Goal: Transaction & Acquisition: Purchase product/service

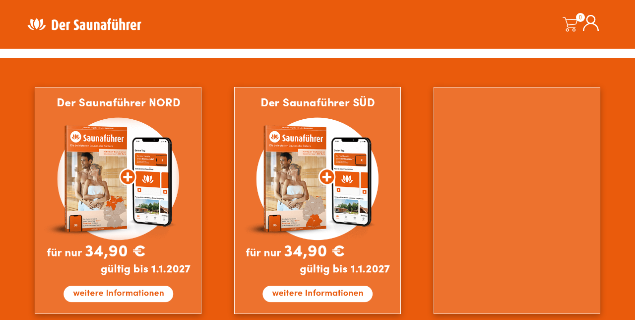
scroll to position [577, 0]
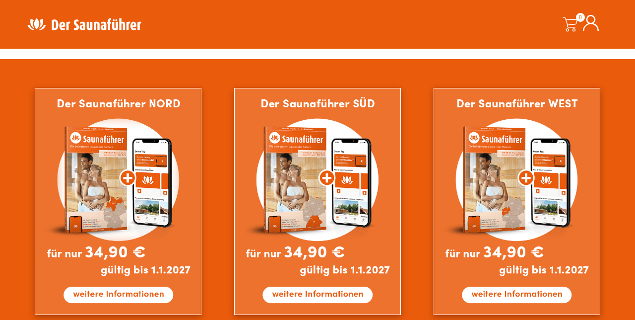
click at [80, 219] on img at bounding box center [118, 201] width 167 height 227
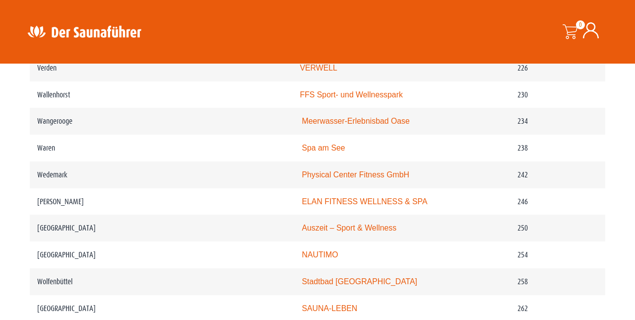
scroll to position [1996, 0]
click at [54, 299] on td "Wolfsburg" at bounding box center [161, 308] width 263 height 27
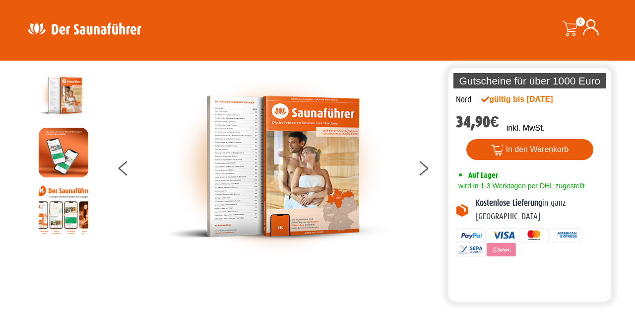
scroll to position [0, 0]
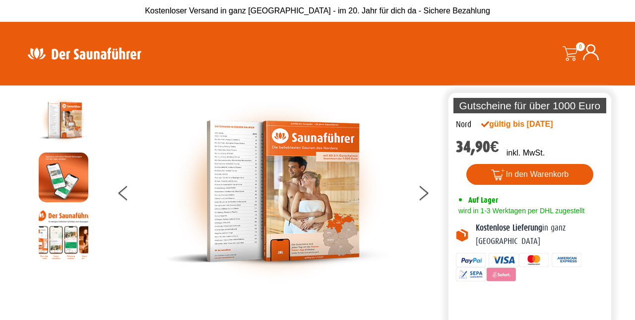
click at [550, 171] on button "In den Warenkorb" at bounding box center [530, 174] width 128 height 21
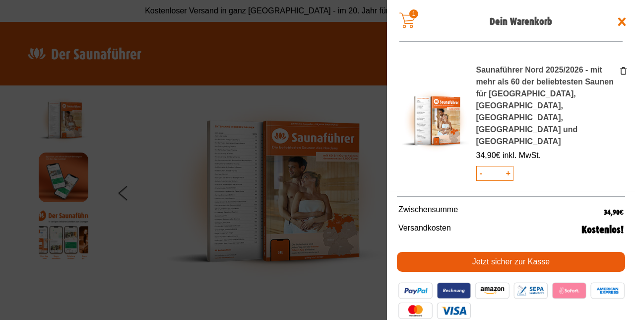
click at [83, 281] on span at bounding box center [317, 160] width 635 height 320
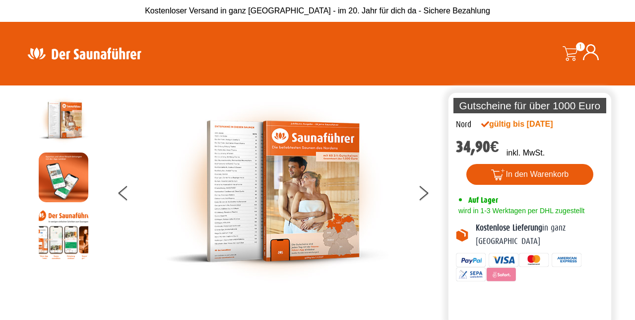
click at [114, 205] on div at bounding box center [276, 191] width 339 height 192
click at [122, 196] on button at bounding box center [131, 194] width 25 height 25
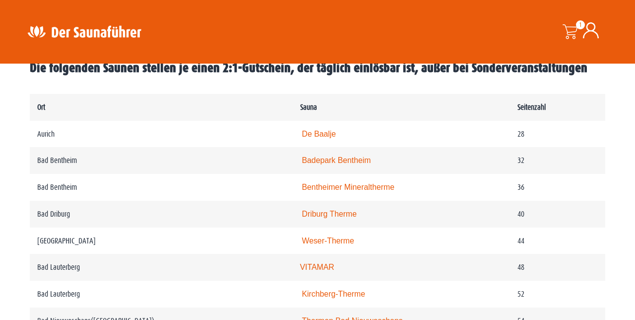
scroll to position [505, 0]
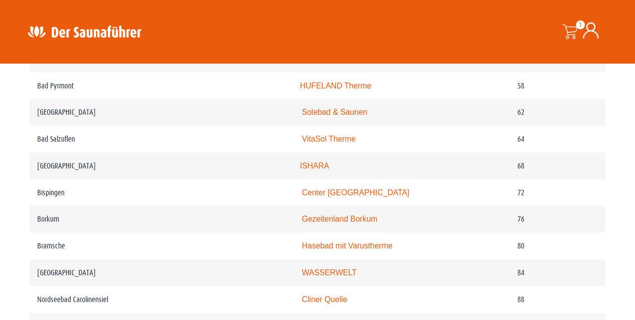
click at [343, 268] on link "WASSERWELT" at bounding box center [329, 272] width 55 height 8
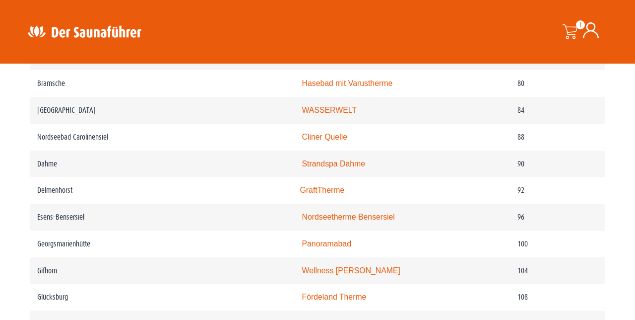
scroll to position [936, 0]
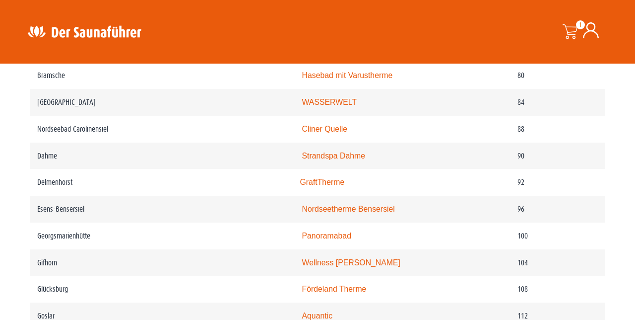
click at [384, 260] on link "Wellness Sauna Gifhorn" at bounding box center [351, 262] width 99 height 8
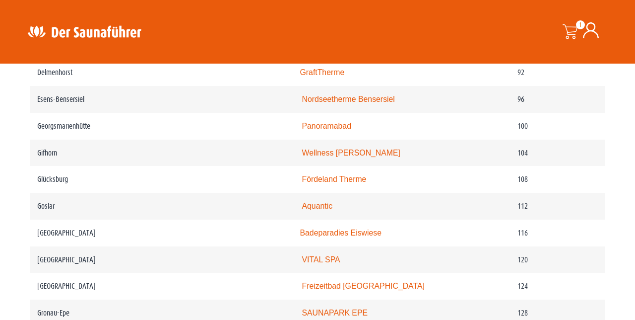
scroll to position [1046, 0]
click at [333, 203] on link "Aquantic" at bounding box center [317, 205] width 31 height 8
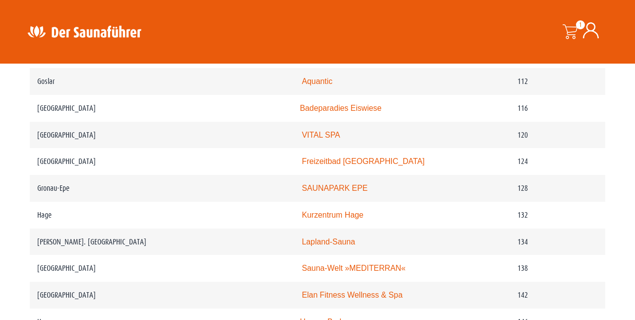
scroll to position [1172, 0]
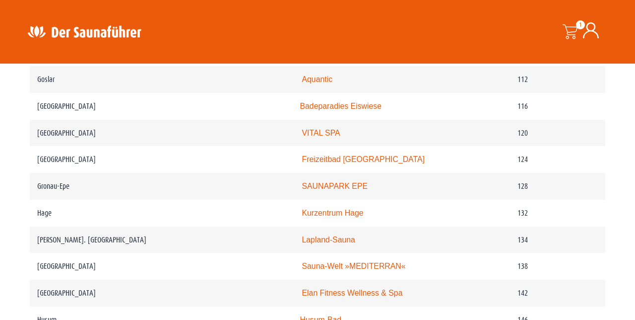
click at [355, 236] on link "Lapland-Sauna" at bounding box center [328, 239] width 53 height 8
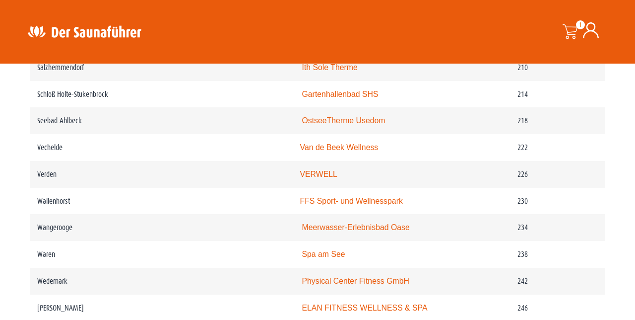
scroll to position [1890, 0]
click at [323, 249] on link "Spa am See" at bounding box center [323, 253] width 43 height 8
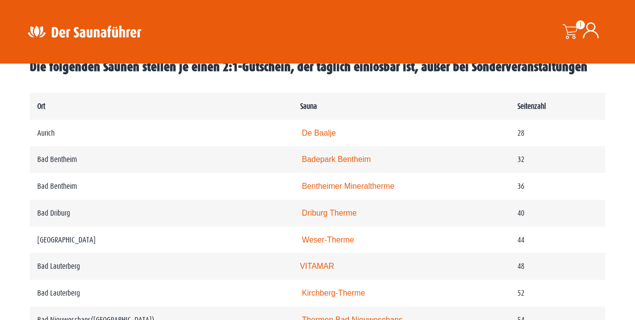
scroll to position [527, 0]
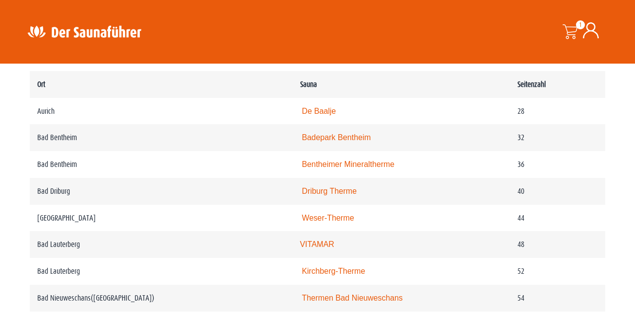
click at [366, 268] on link "Kirchberg-Therme" at bounding box center [334, 270] width 64 height 8
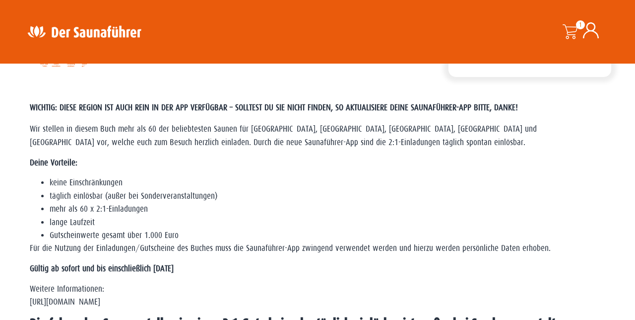
scroll to position [230, 0]
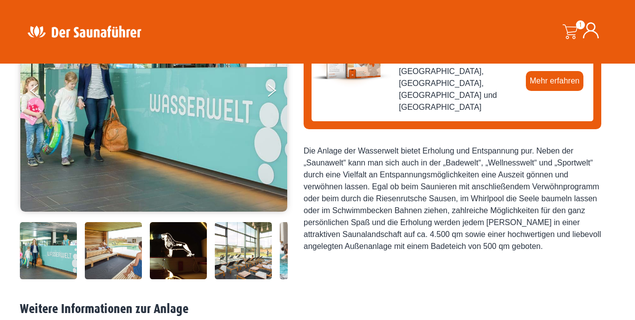
scroll to position [172, 0]
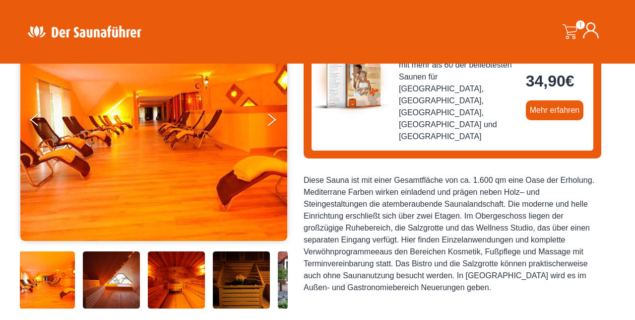
scroll to position [142, 0]
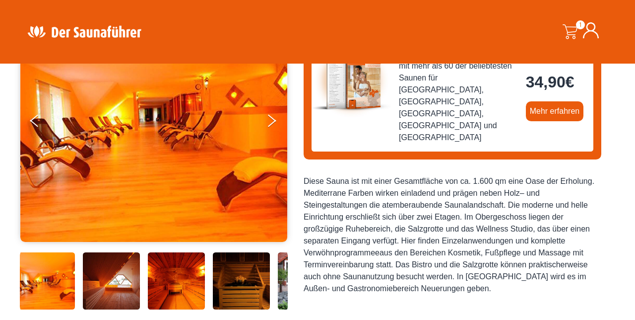
click at [272, 117] on icon "Next" at bounding box center [272, 117] width 8 height 7
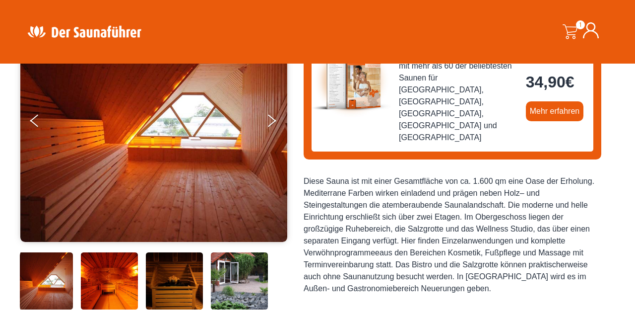
click at [274, 119] on icon "Next" at bounding box center [272, 117] width 8 height 7
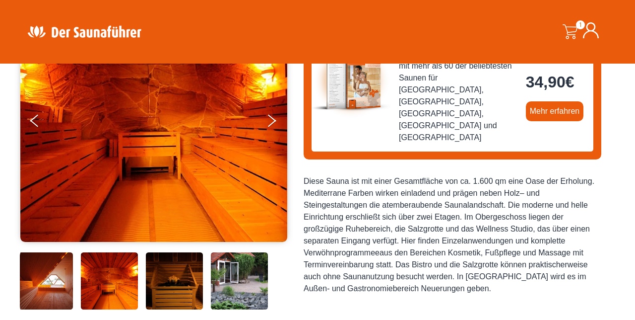
click at [276, 120] on icon "Next" at bounding box center [272, 123] width 8 height 7
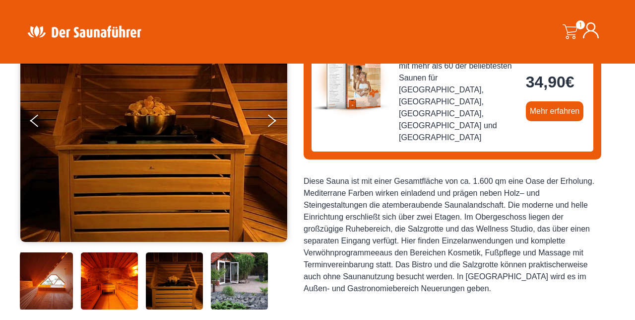
click at [275, 125] on button "Next" at bounding box center [278, 122] width 25 height 25
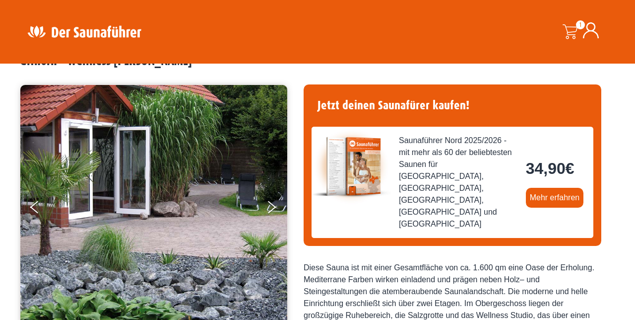
scroll to position [59, 0]
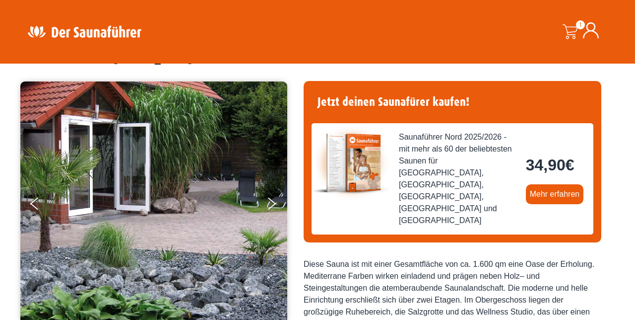
click at [276, 202] on button "Next" at bounding box center [278, 205] width 25 height 25
click at [277, 192] on img at bounding box center [153, 202] width 267 height 243
click at [281, 202] on button "Next" at bounding box center [278, 205] width 25 height 25
click at [274, 202] on icon "Next" at bounding box center [272, 200] width 8 height 7
click at [39, 204] on button "Previous" at bounding box center [42, 205] width 25 height 25
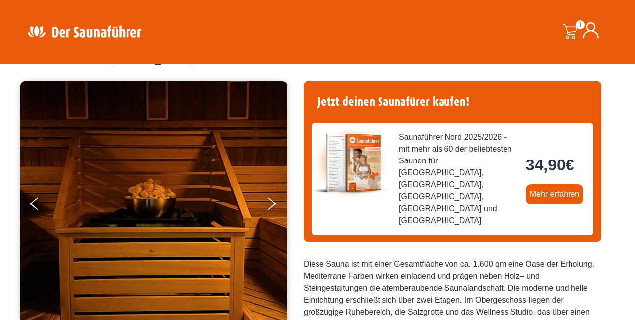
click at [45, 212] on button "Previous" at bounding box center [42, 205] width 25 height 25
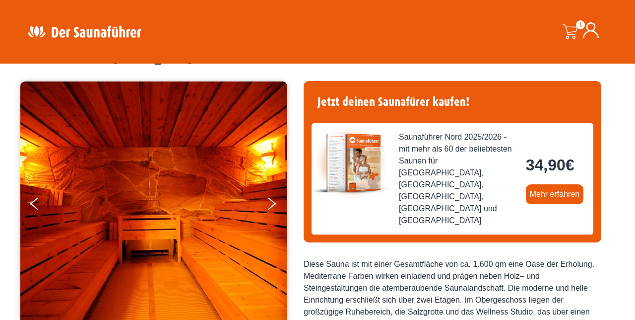
click at [43, 207] on button "Previous" at bounding box center [42, 205] width 25 height 25
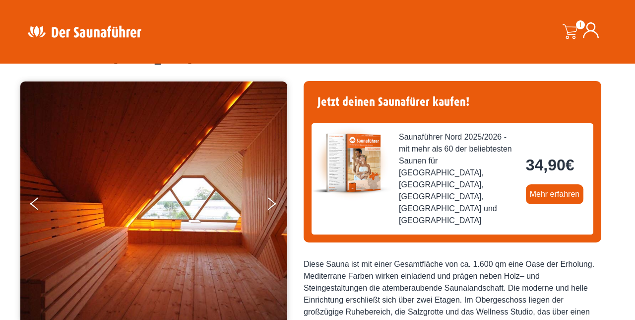
click at [44, 205] on button "Previous" at bounding box center [42, 205] width 25 height 25
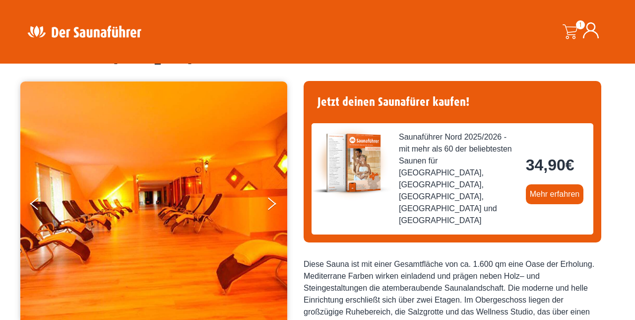
click at [45, 204] on button "Previous" at bounding box center [42, 205] width 25 height 25
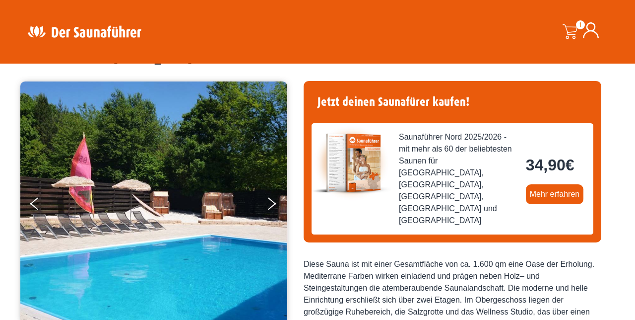
click at [42, 204] on button "Previous" at bounding box center [42, 205] width 25 height 25
click at [33, 207] on button "Previous" at bounding box center [42, 205] width 25 height 25
click at [35, 209] on button "Previous" at bounding box center [42, 205] width 25 height 25
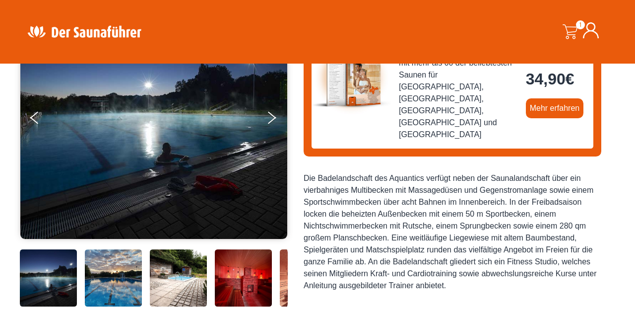
scroll to position [144, 0]
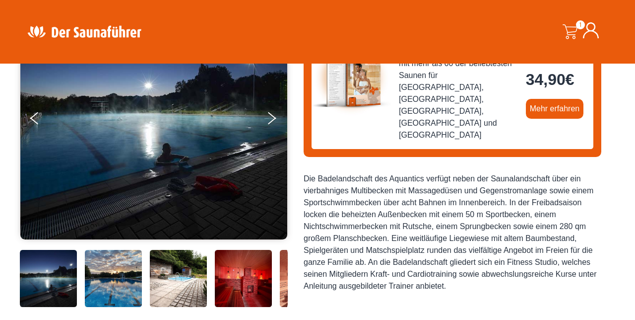
click at [265, 120] on img at bounding box center [153, 117] width 267 height 243
click at [31, 119] on icon "Previous" at bounding box center [34, 120] width 8 height 7
click at [276, 116] on button "Next" at bounding box center [278, 120] width 25 height 25
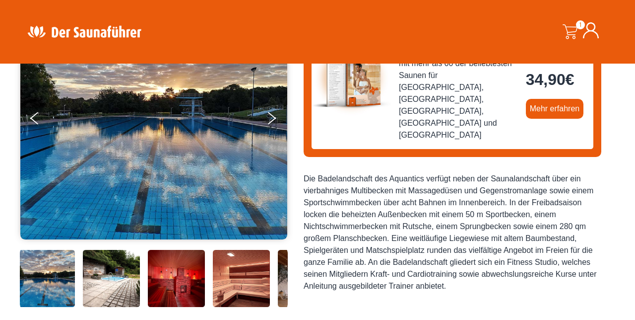
click at [269, 119] on button "Next" at bounding box center [278, 120] width 25 height 25
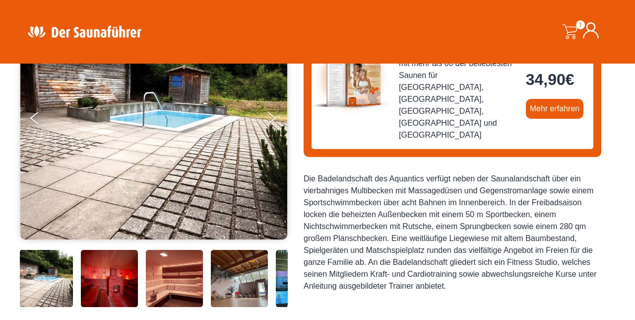
click at [272, 118] on button "Next" at bounding box center [278, 120] width 25 height 25
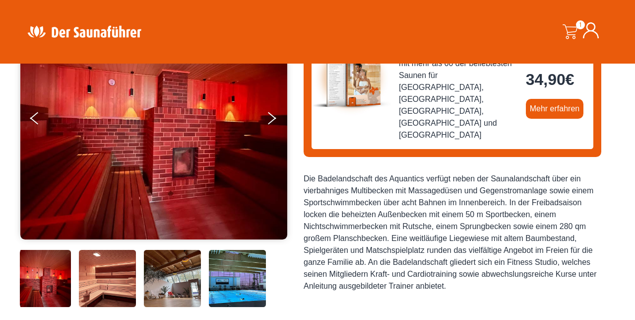
click at [272, 115] on icon "Next" at bounding box center [272, 115] width 8 height 7
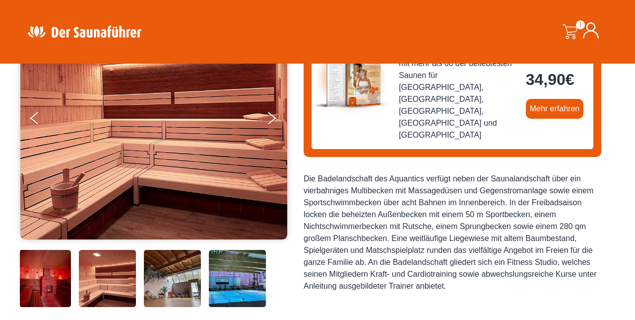
click at [269, 119] on button "Next" at bounding box center [278, 120] width 25 height 25
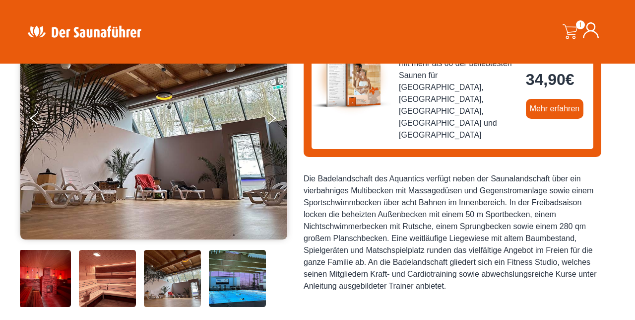
click at [271, 120] on icon "Next" at bounding box center [272, 120] width 8 height 7
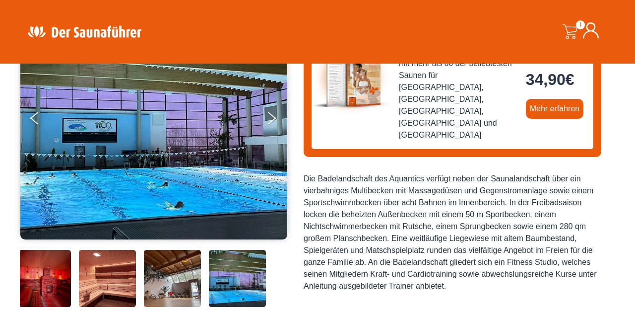
click at [272, 118] on icon "Next" at bounding box center [272, 120] width 8 height 7
click at [273, 116] on icon "Next" at bounding box center [272, 115] width 8 height 7
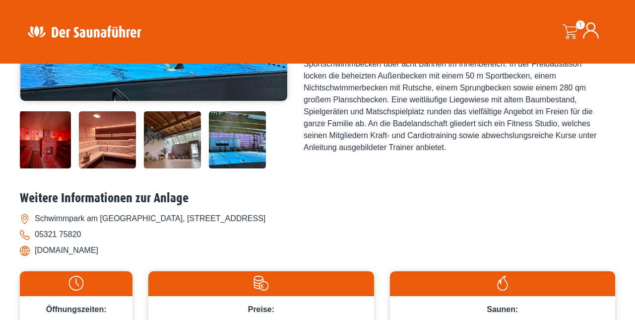
scroll to position [281, 0]
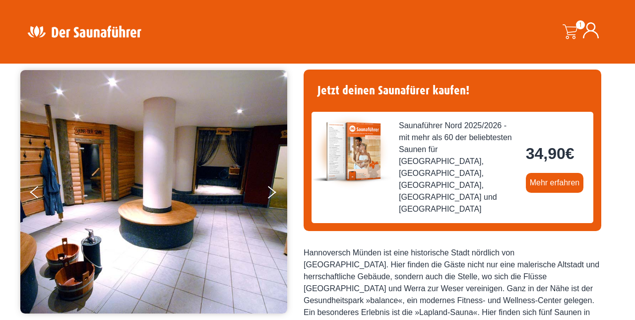
scroll to position [70, 0]
click at [272, 190] on button "Next" at bounding box center [278, 194] width 25 height 25
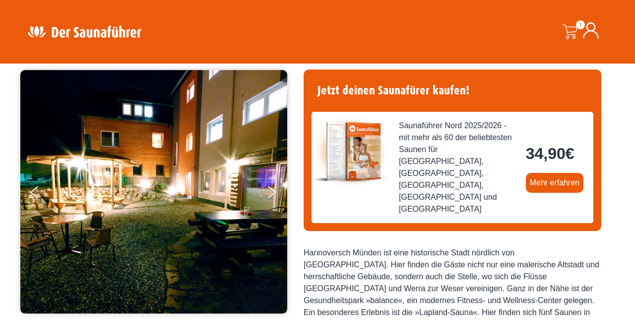
click at [284, 193] on button "Next" at bounding box center [278, 194] width 25 height 25
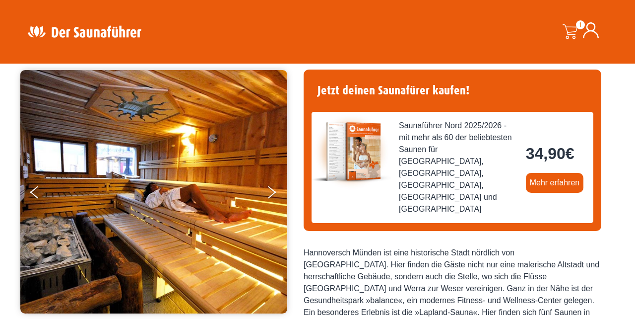
click at [273, 189] on button "Next" at bounding box center [278, 194] width 25 height 25
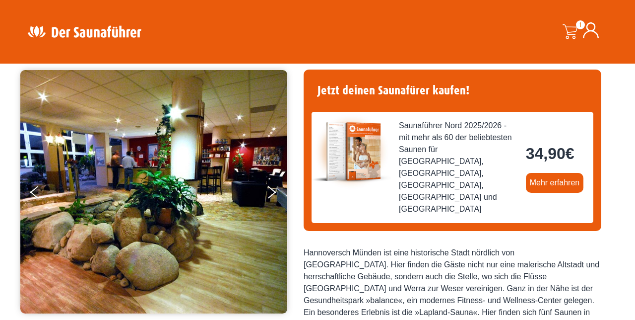
click at [276, 192] on button "Next" at bounding box center [278, 194] width 25 height 25
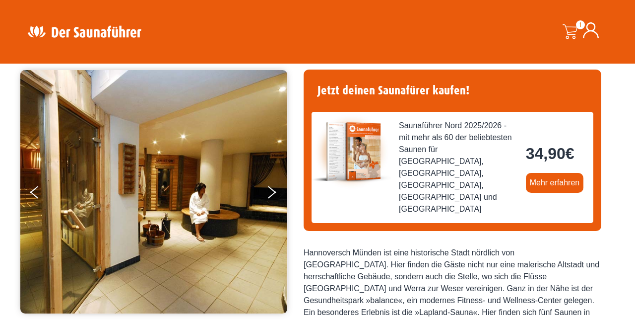
click at [271, 190] on icon "Next" at bounding box center [272, 189] width 8 height 7
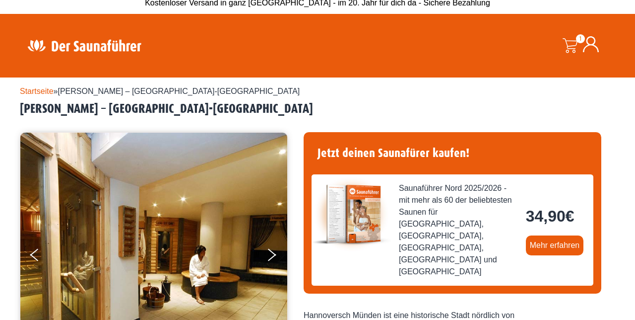
scroll to position [0, 0]
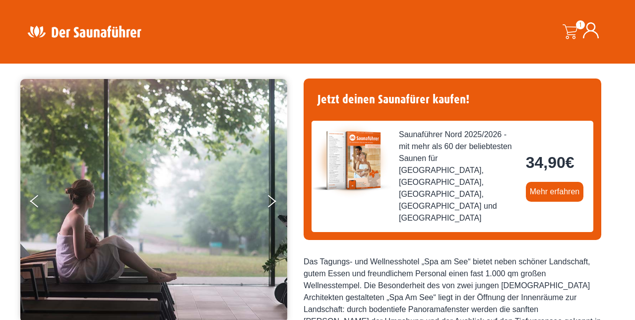
scroll to position [63, 0]
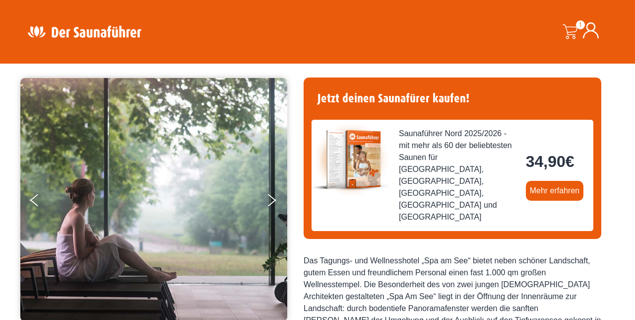
click at [271, 197] on button "Next" at bounding box center [278, 202] width 25 height 25
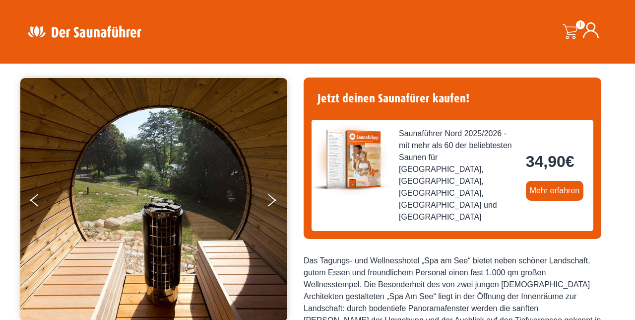
click at [270, 199] on button "Next" at bounding box center [278, 202] width 25 height 25
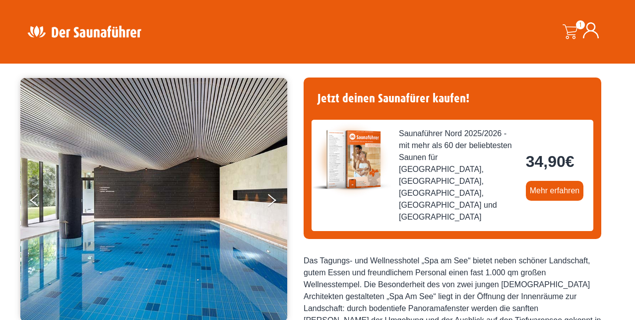
click at [271, 197] on icon "Next" at bounding box center [272, 197] width 8 height 7
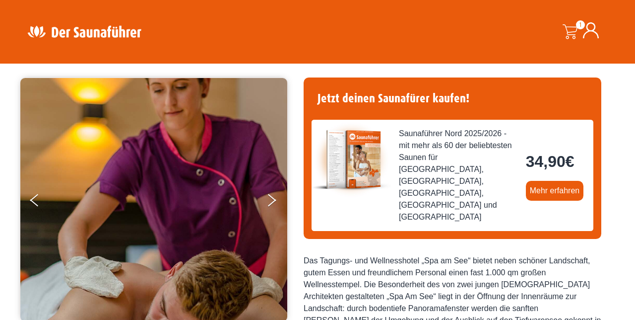
click at [271, 197] on icon "Next" at bounding box center [272, 197] width 8 height 7
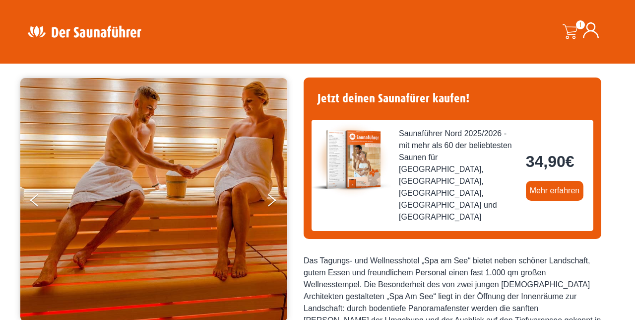
click at [271, 193] on button "Next" at bounding box center [278, 202] width 25 height 25
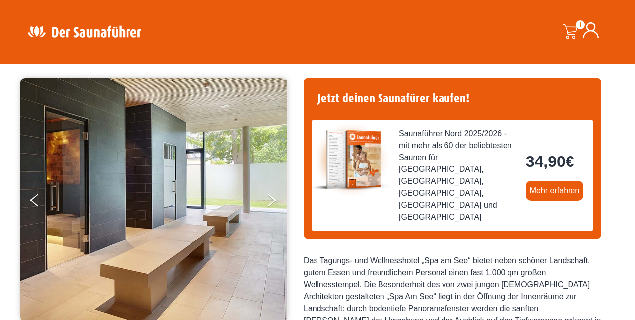
click at [273, 196] on button "Next" at bounding box center [278, 202] width 25 height 25
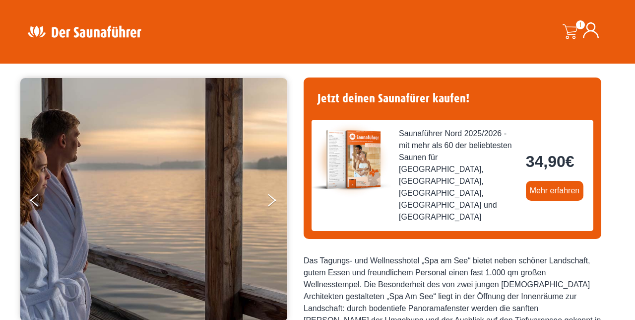
click at [277, 193] on button "Next" at bounding box center [278, 202] width 25 height 25
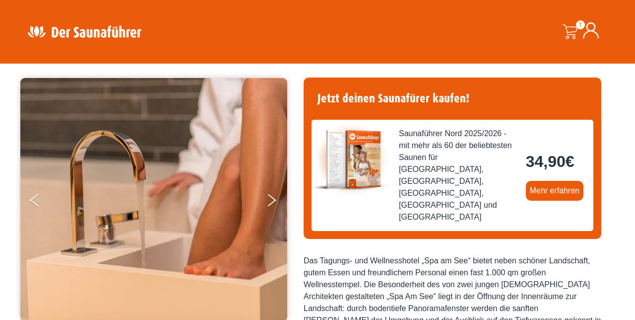
click at [269, 200] on button "Next" at bounding box center [278, 202] width 25 height 25
click at [276, 193] on button "Next" at bounding box center [278, 202] width 25 height 25
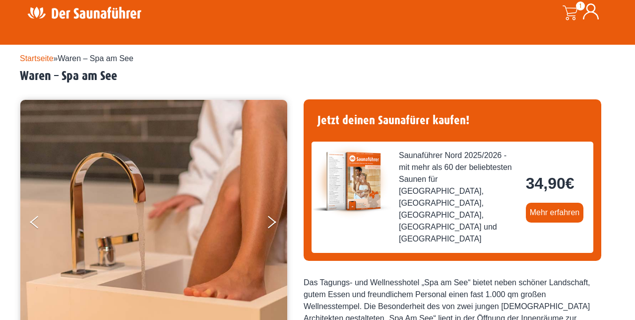
scroll to position [0, 0]
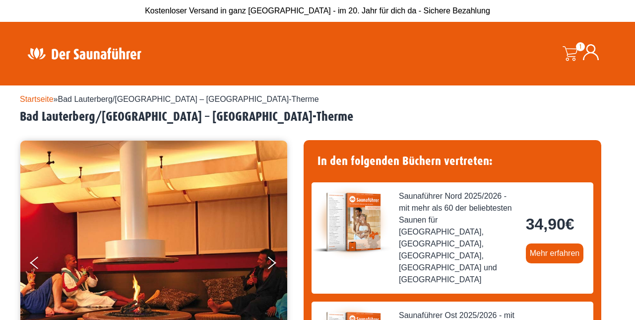
click at [272, 260] on icon "Next" at bounding box center [272, 259] width 8 height 7
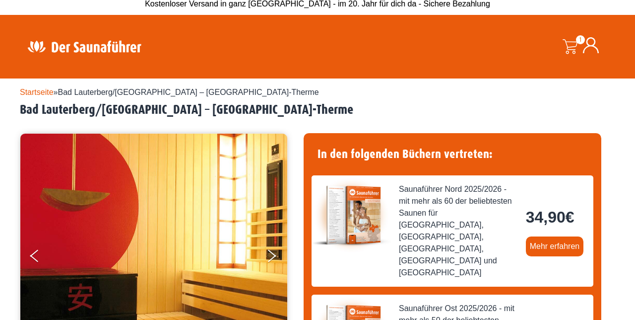
scroll to position [16, 0]
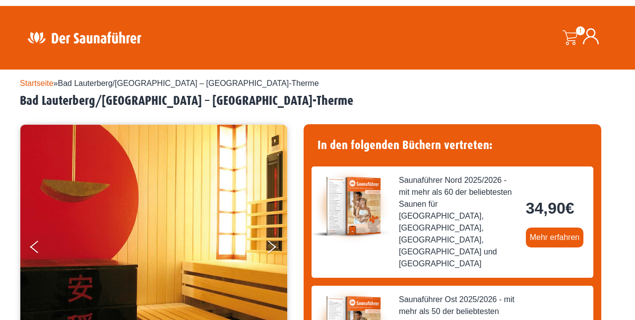
click at [271, 241] on button "Next" at bounding box center [278, 248] width 25 height 25
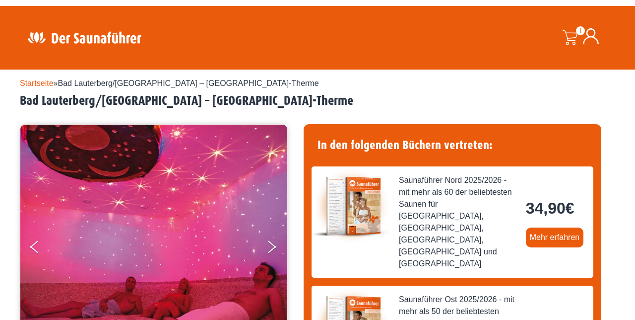
click at [277, 244] on button "Next" at bounding box center [278, 248] width 25 height 25
click at [274, 244] on button "Next" at bounding box center [278, 248] width 25 height 25
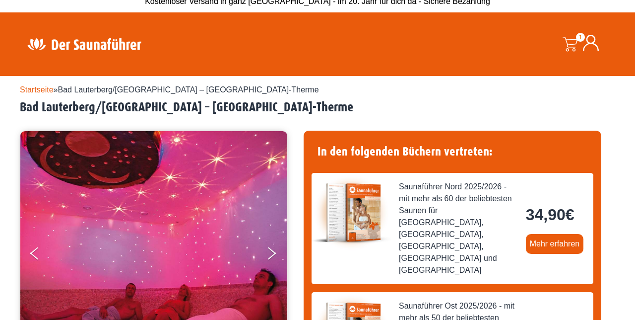
scroll to position [0, 0]
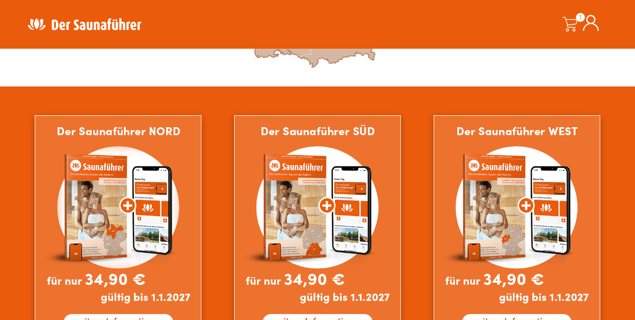
click at [545, 245] on img at bounding box center [517, 228] width 167 height 227
click at [543, 225] on img at bounding box center [517, 228] width 167 height 227
click at [359, 248] on img at bounding box center [317, 228] width 167 height 227
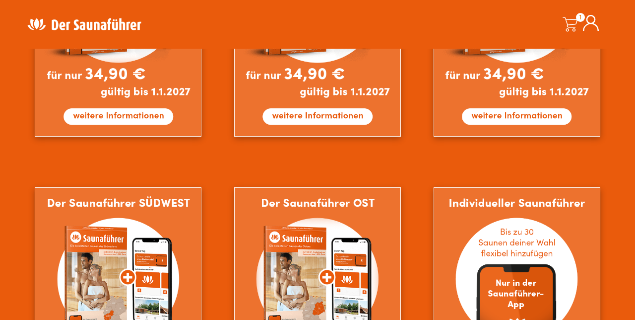
scroll to position [821, 0]
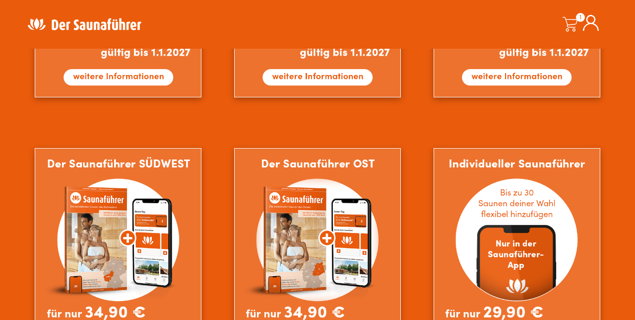
click at [164, 266] on img at bounding box center [118, 261] width 167 height 227
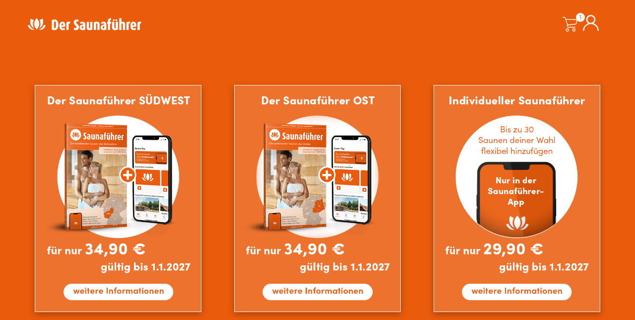
scroll to position [885, 0]
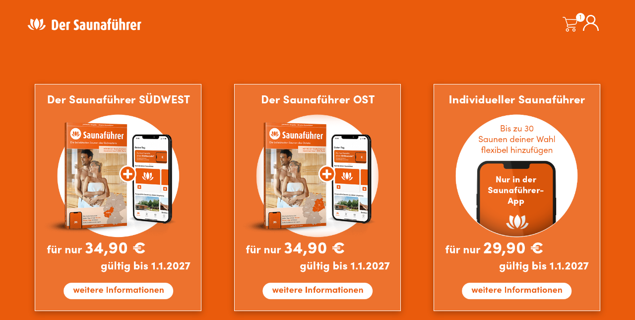
click at [359, 223] on img at bounding box center [317, 197] width 167 height 227
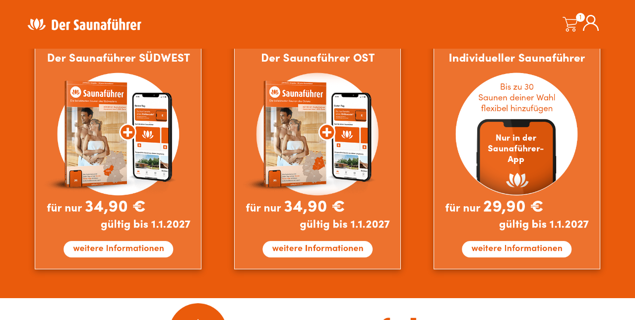
click at [531, 191] on img at bounding box center [517, 155] width 167 height 227
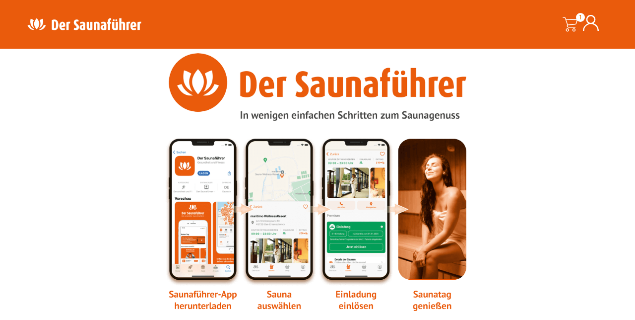
scroll to position [1213, 0]
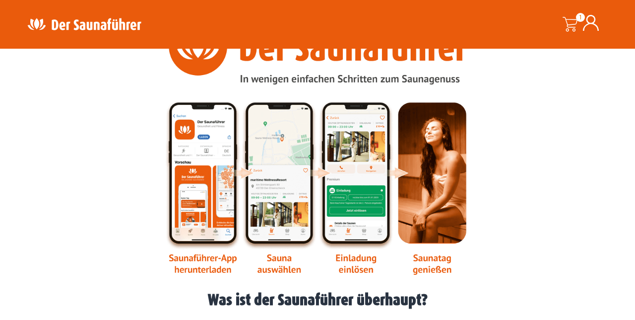
click at [215, 258] on img at bounding box center [318, 146] width 306 height 258
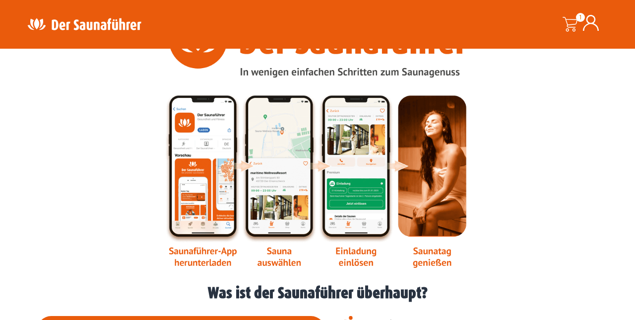
scroll to position [1254, 0]
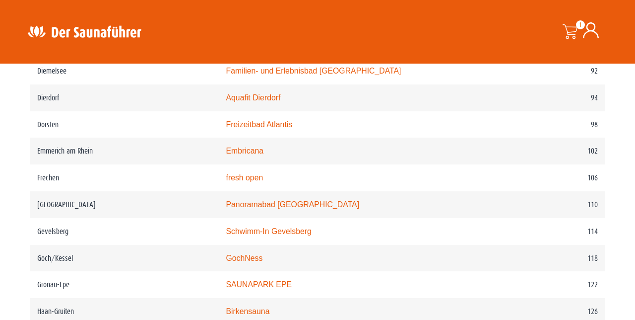
scroll to position [981, 0]
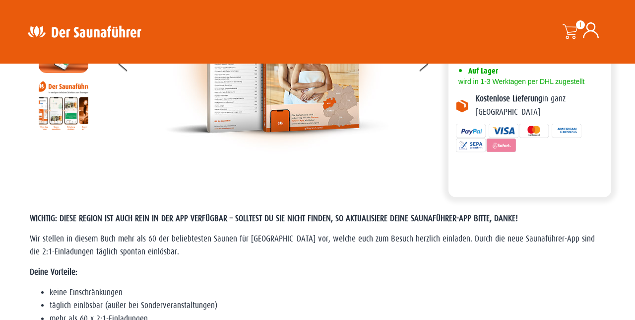
scroll to position [65, 0]
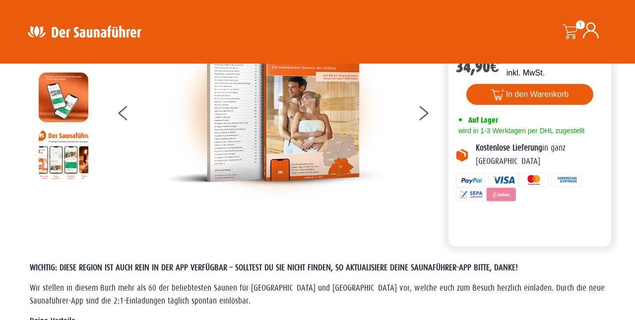
scroll to position [42, 0]
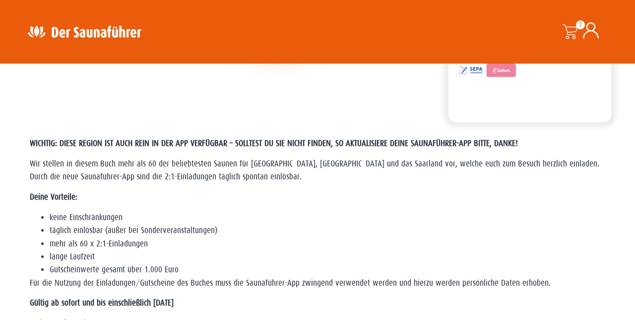
scroll to position [111, 0]
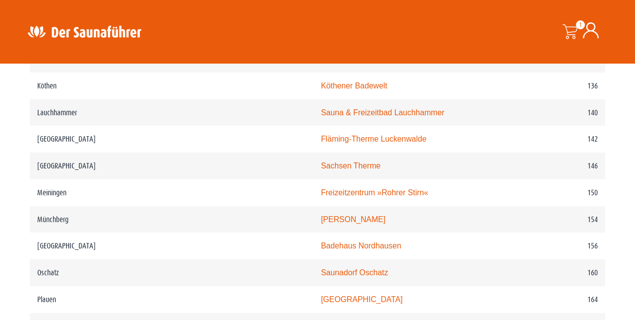
scroll to position [1297, 0]
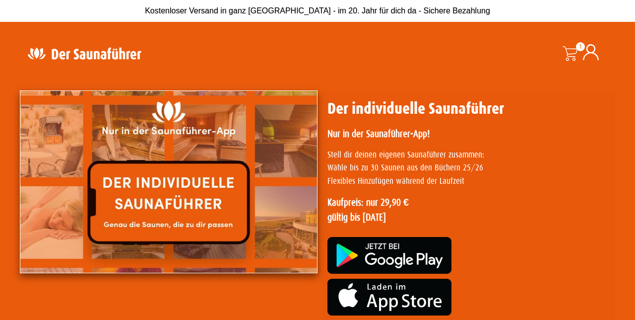
click at [201, 198] on img at bounding box center [169, 181] width 298 height 183
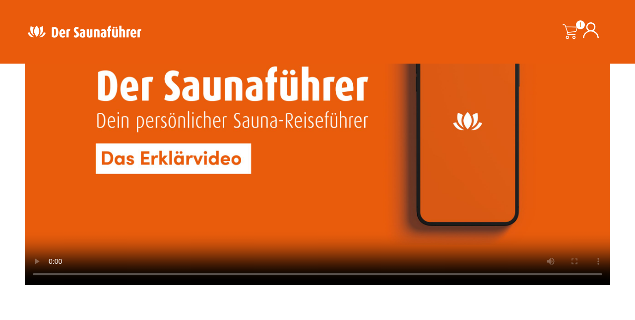
scroll to position [939, 0]
